Goal: Information Seeking & Learning: Understand process/instructions

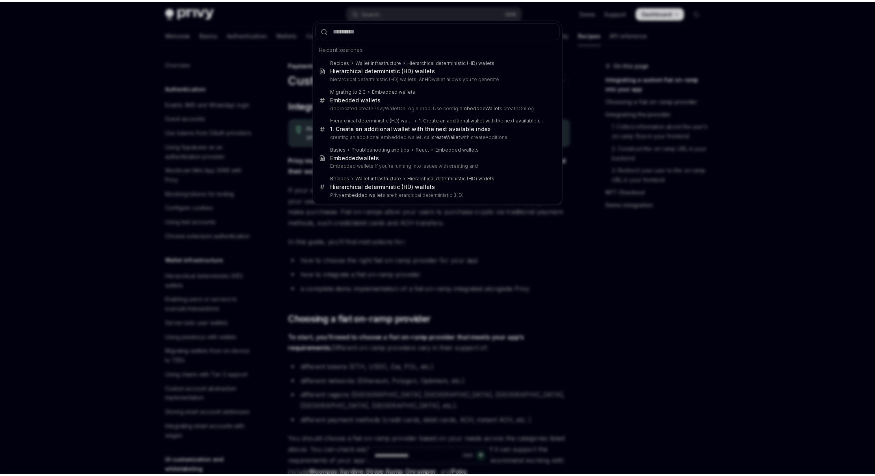
scroll to position [560, 0]
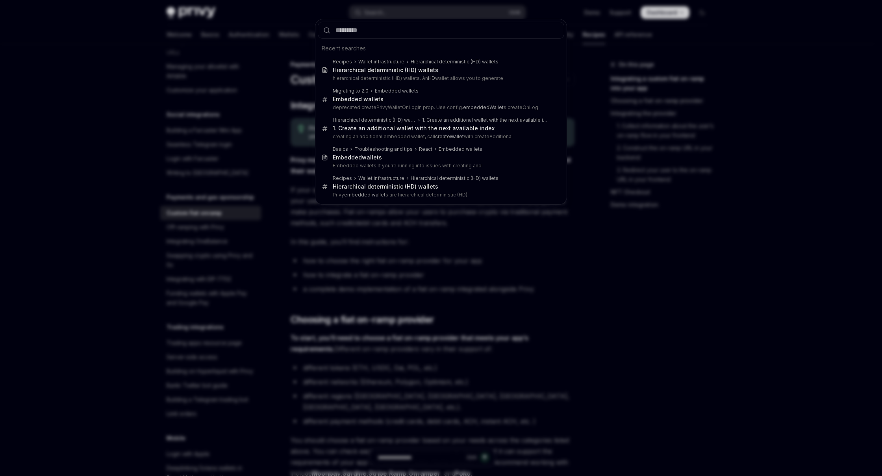
type textarea "*"
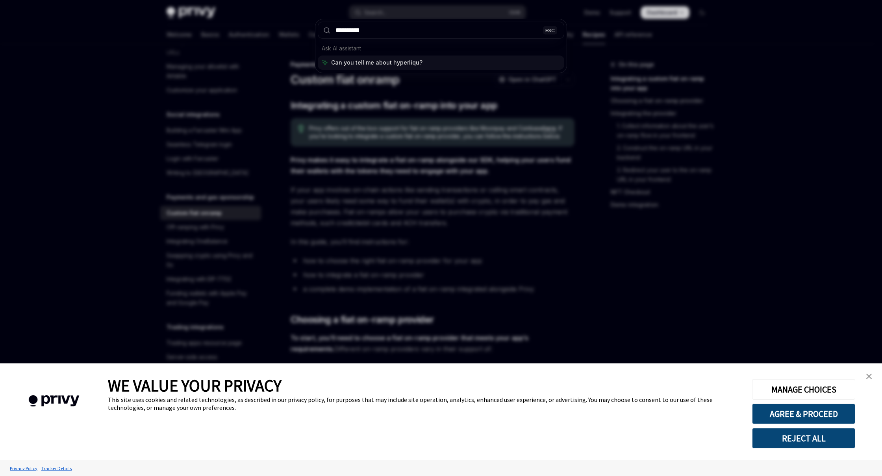
type input "**********"
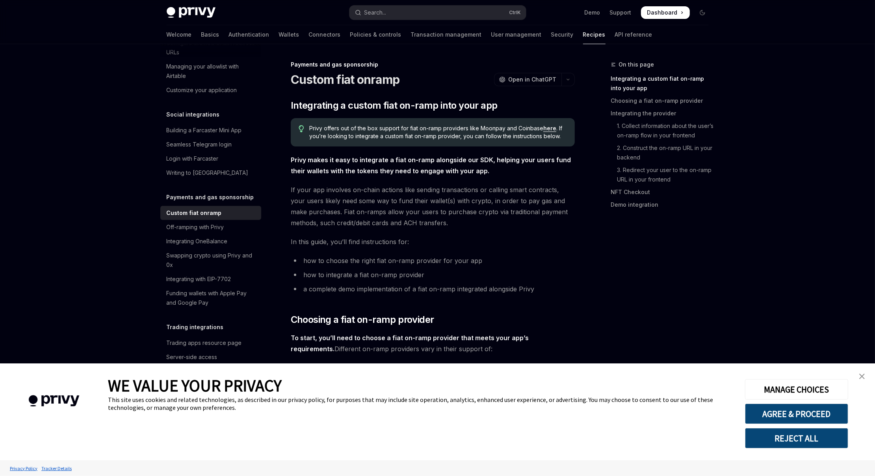
type textarea "*"
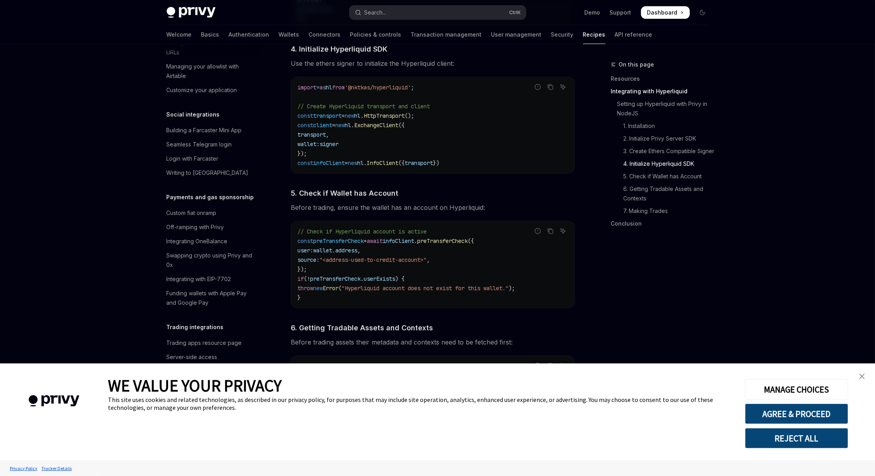
scroll to position [812, 0]
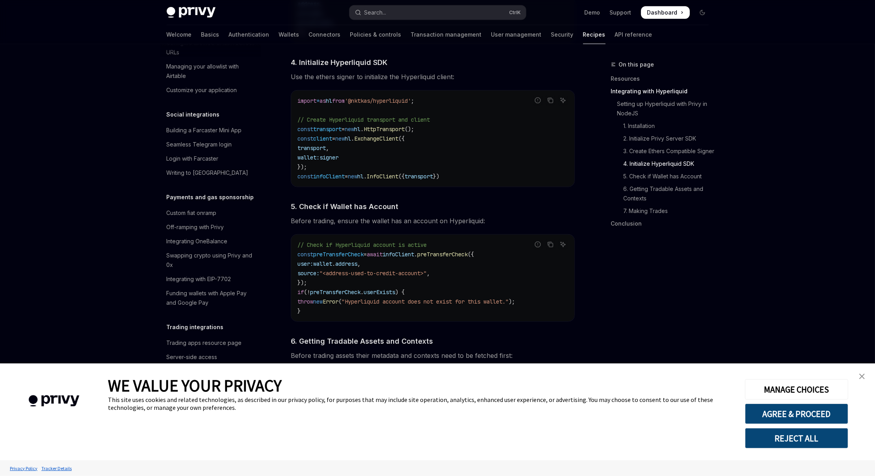
click at [375, 101] on span "'@nktkas/hyperliquid'" at bounding box center [378, 100] width 66 height 7
click at [354, 138] on span "." at bounding box center [352, 138] width 3 height 7
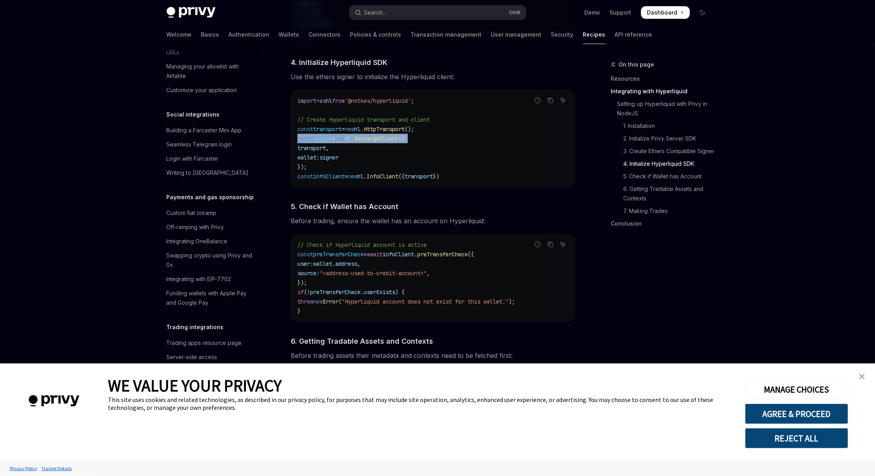
click at [354, 138] on span "." at bounding box center [352, 138] width 3 height 7
click at [369, 154] on code "import * as hl from '@nktkas/hyperliquid' ; // Create Hyperliquid transport and…" at bounding box center [432, 138] width 271 height 85
click at [368, 155] on code "import * as hl from '@nktkas/hyperliquid' ; // Create Hyperliquid transport and…" at bounding box center [432, 138] width 271 height 85
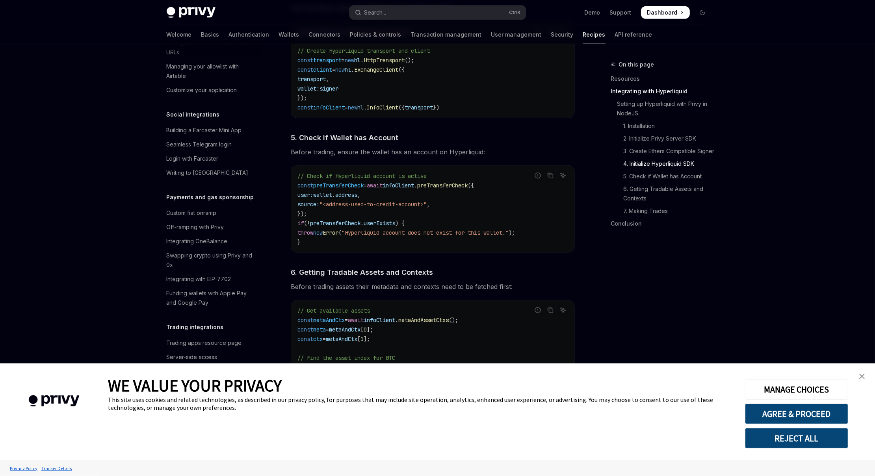
scroll to position [930, 0]
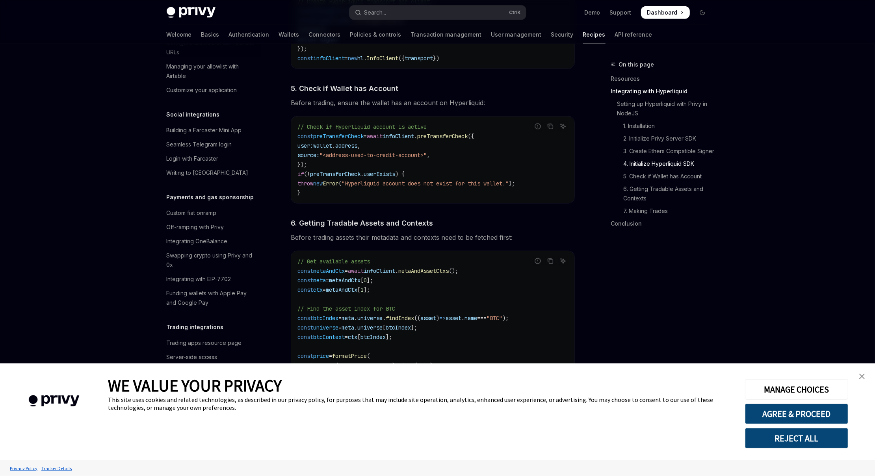
click at [857, 378] on link "close banner" at bounding box center [862, 377] width 16 height 16
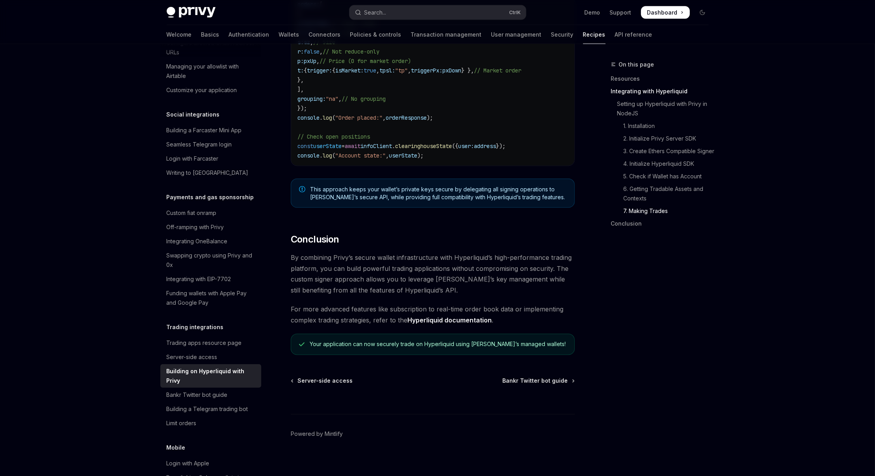
scroll to position [1482, 0]
